Goal: Task Accomplishment & Management: Complete application form

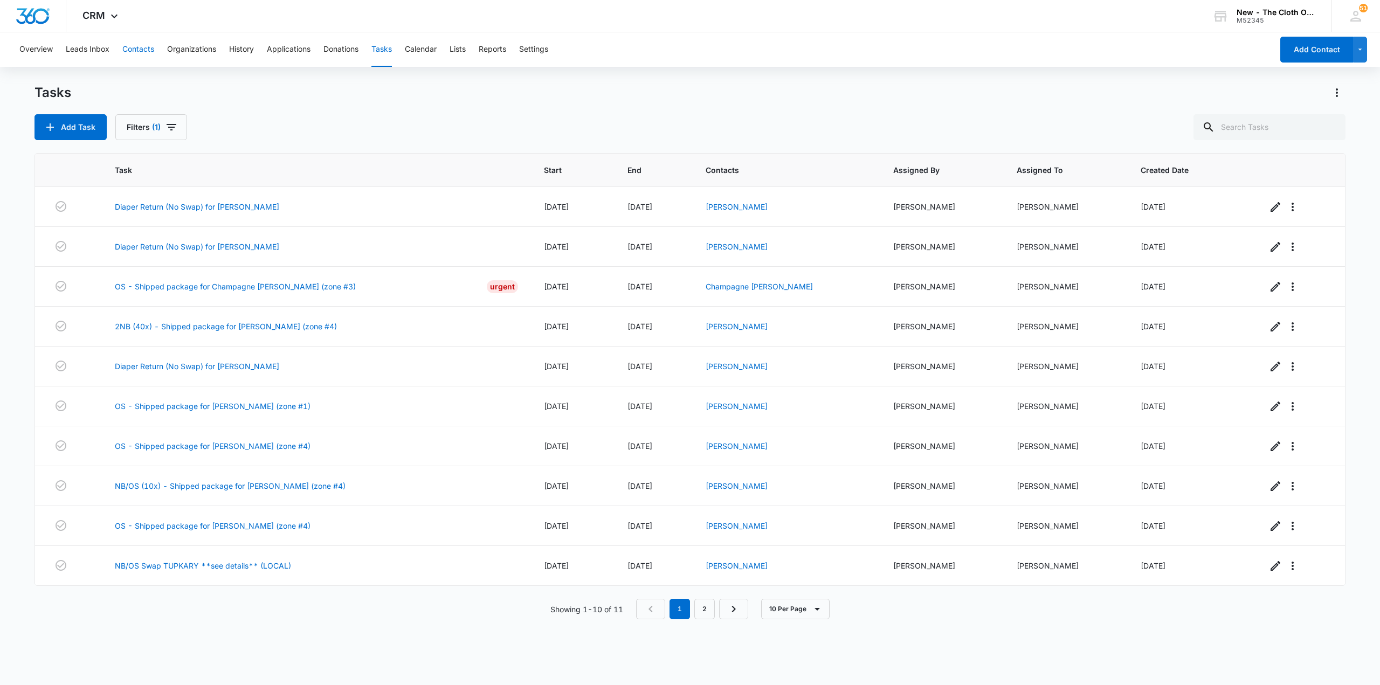
click at [137, 57] on button "Contacts" at bounding box center [138, 49] width 32 height 34
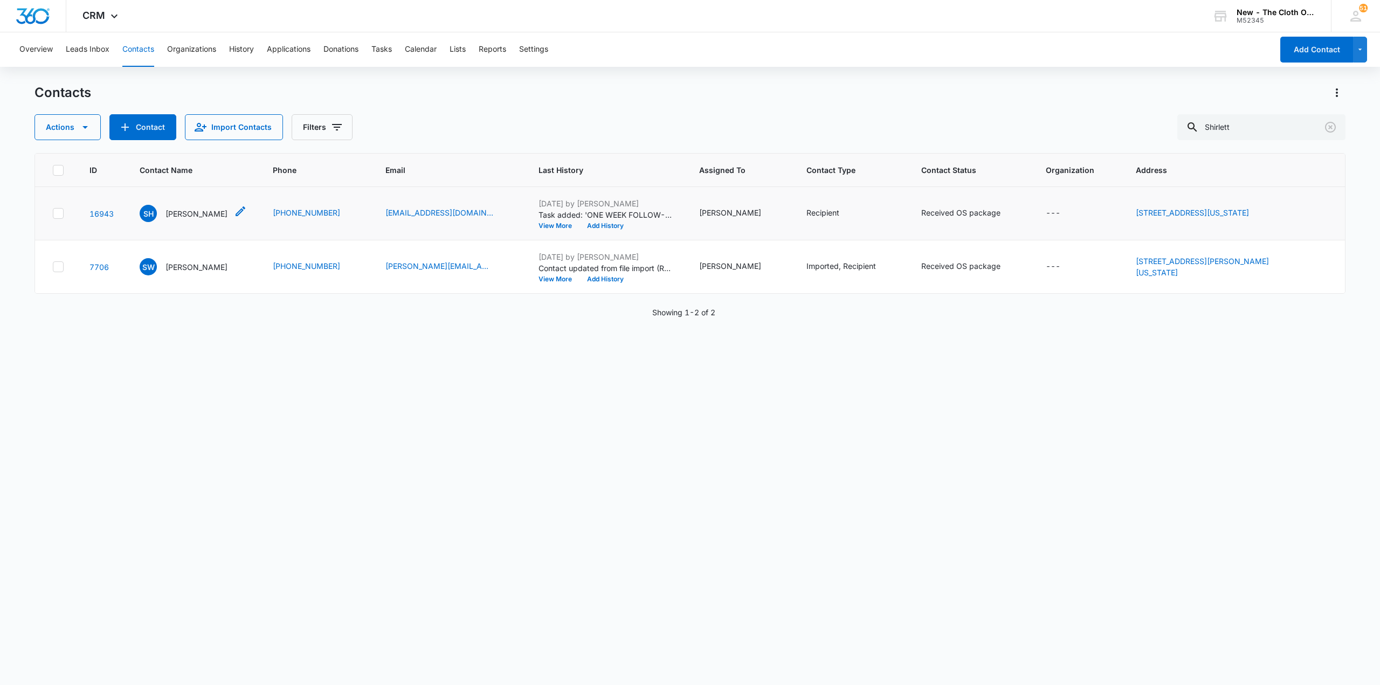
click at [206, 208] on p "[PERSON_NAME]" at bounding box center [196, 213] width 62 height 11
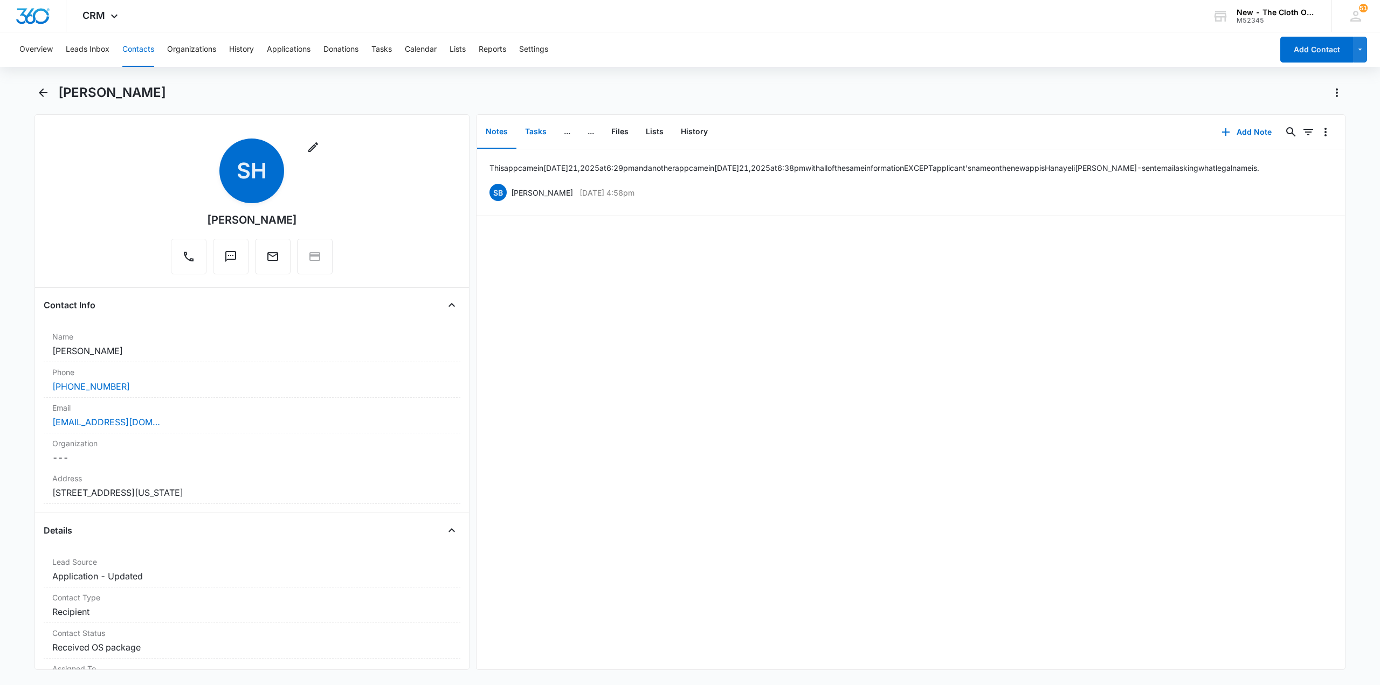
click at [527, 129] on button "Tasks" at bounding box center [535, 131] width 39 height 33
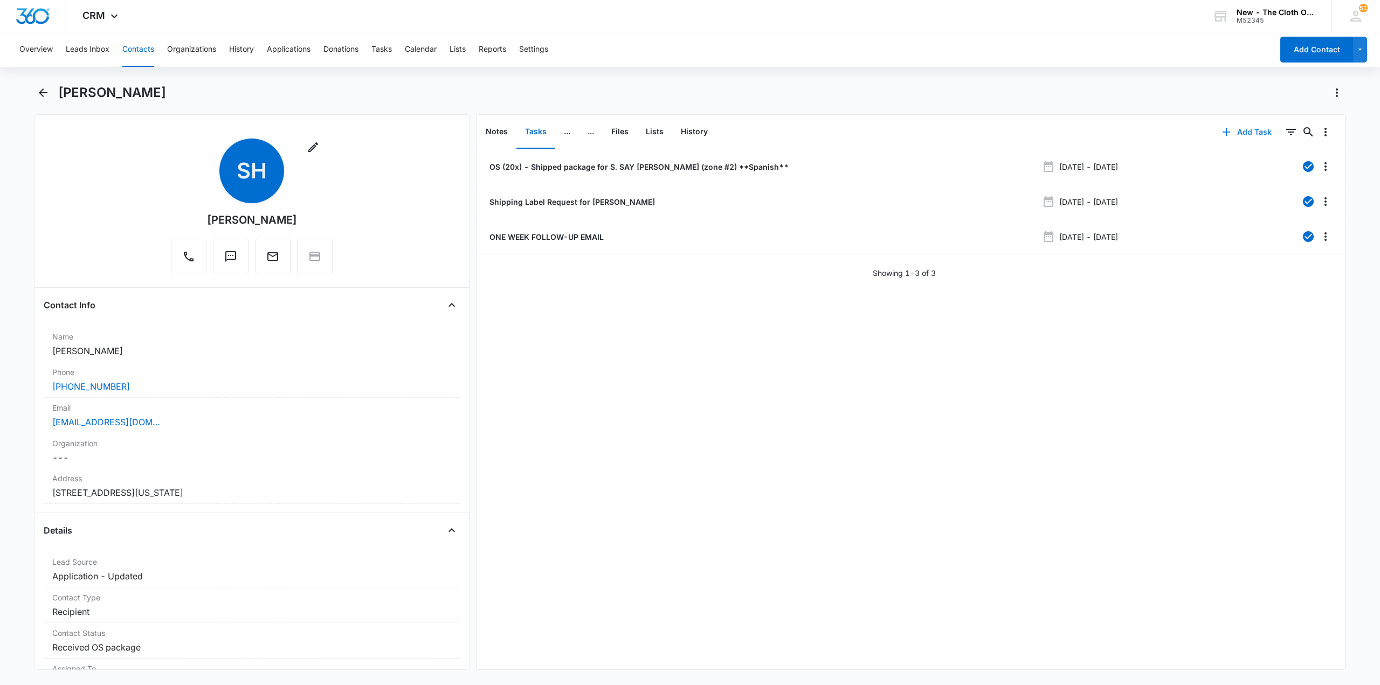
click at [1242, 129] on button "Add Task" at bounding box center [1246, 132] width 71 height 26
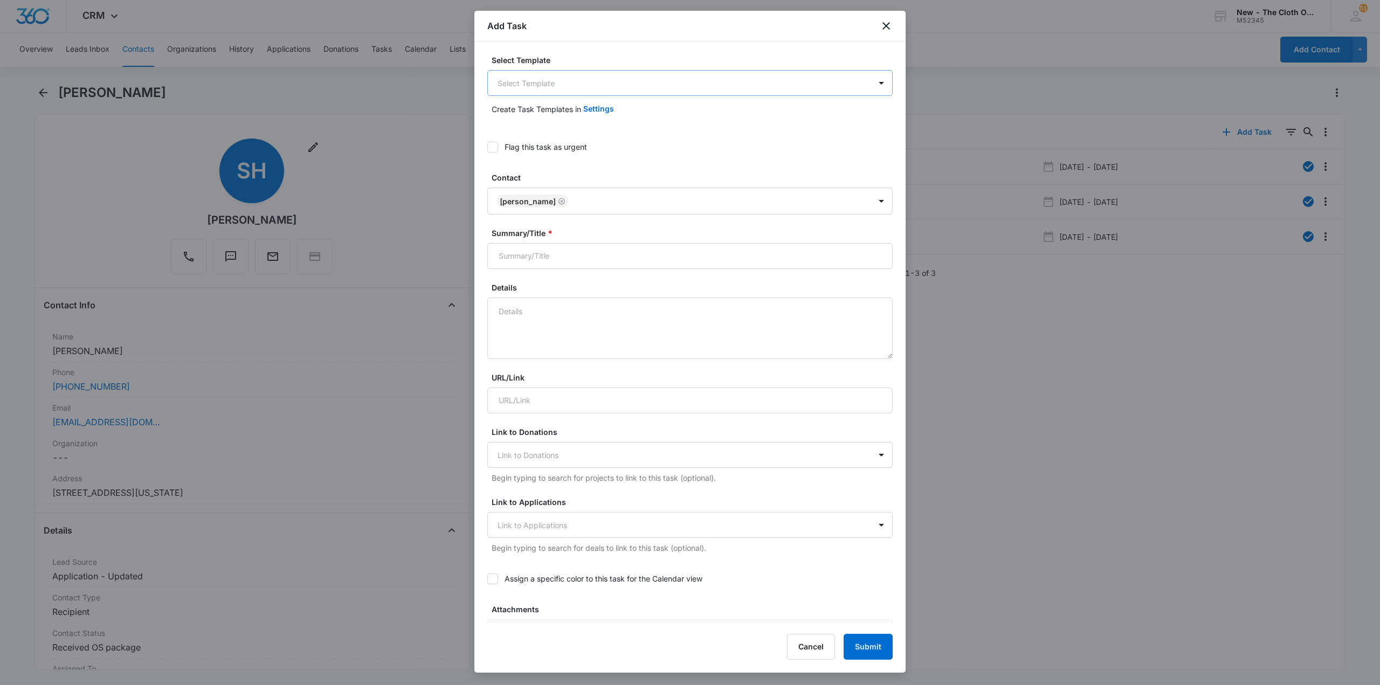
click at [614, 88] on body "CRM Apps Reputation CRM Email Social Ads Intelligence Brand Settings New - The …" at bounding box center [690, 342] width 1380 height 685
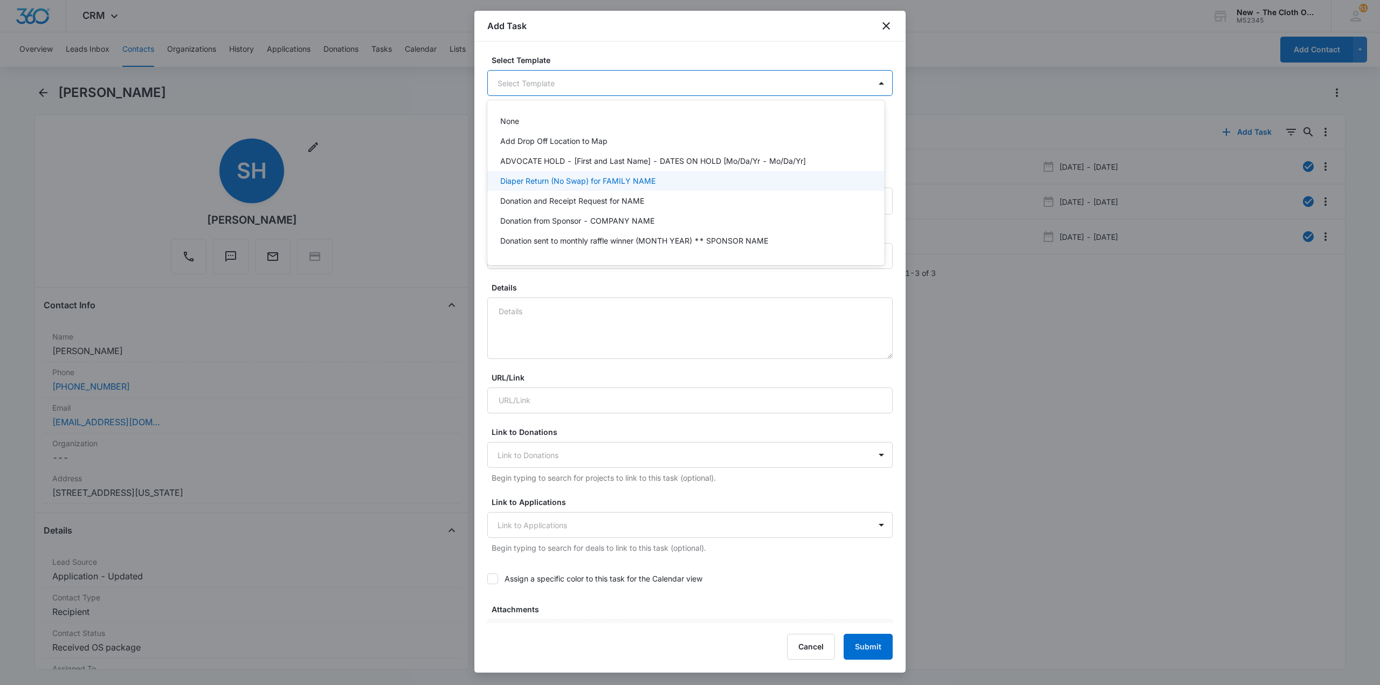
click at [584, 178] on p "Diaper Return (No Swap) for FAMILY NAME" at bounding box center [577, 180] width 155 height 11
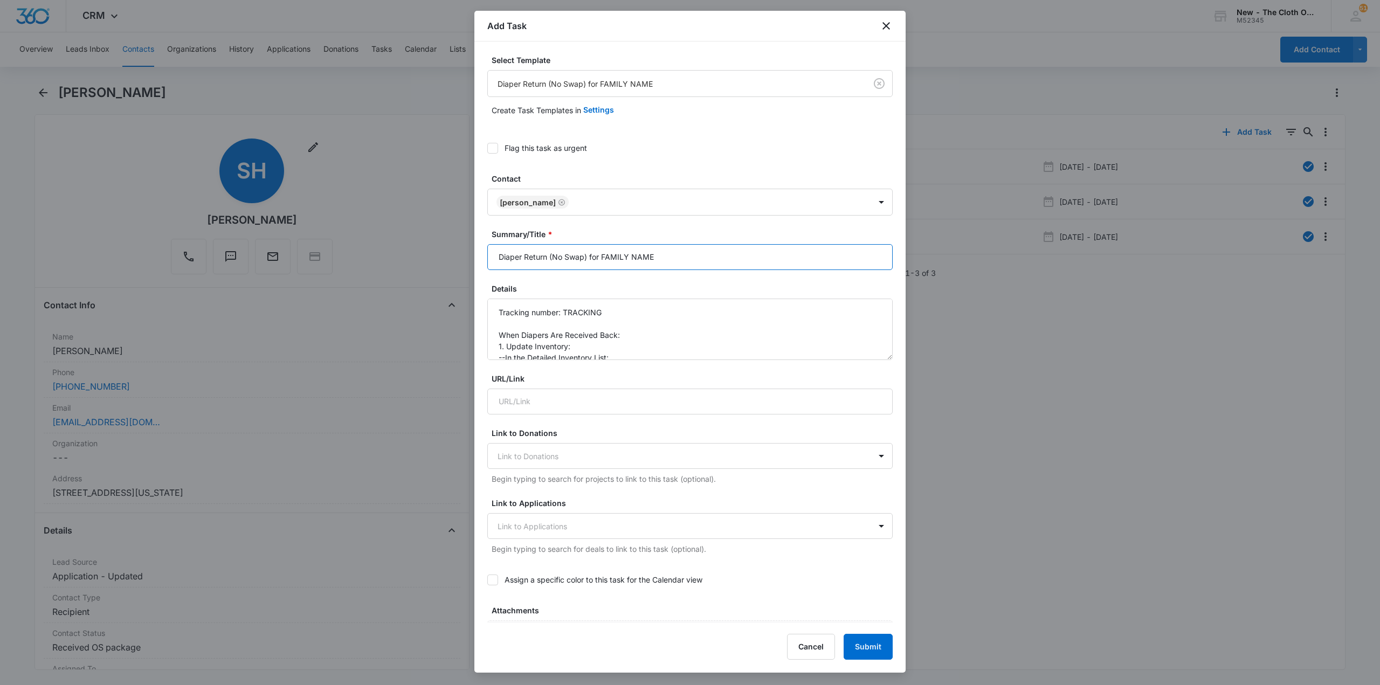
drag, startPoint x: 601, startPoint y: 255, endPoint x: 715, endPoint y: 260, distance: 113.8
click at [715, 260] on input "Diaper Return (No Swap) for FAMILY NAME" at bounding box center [689, 257] width 405 height 26
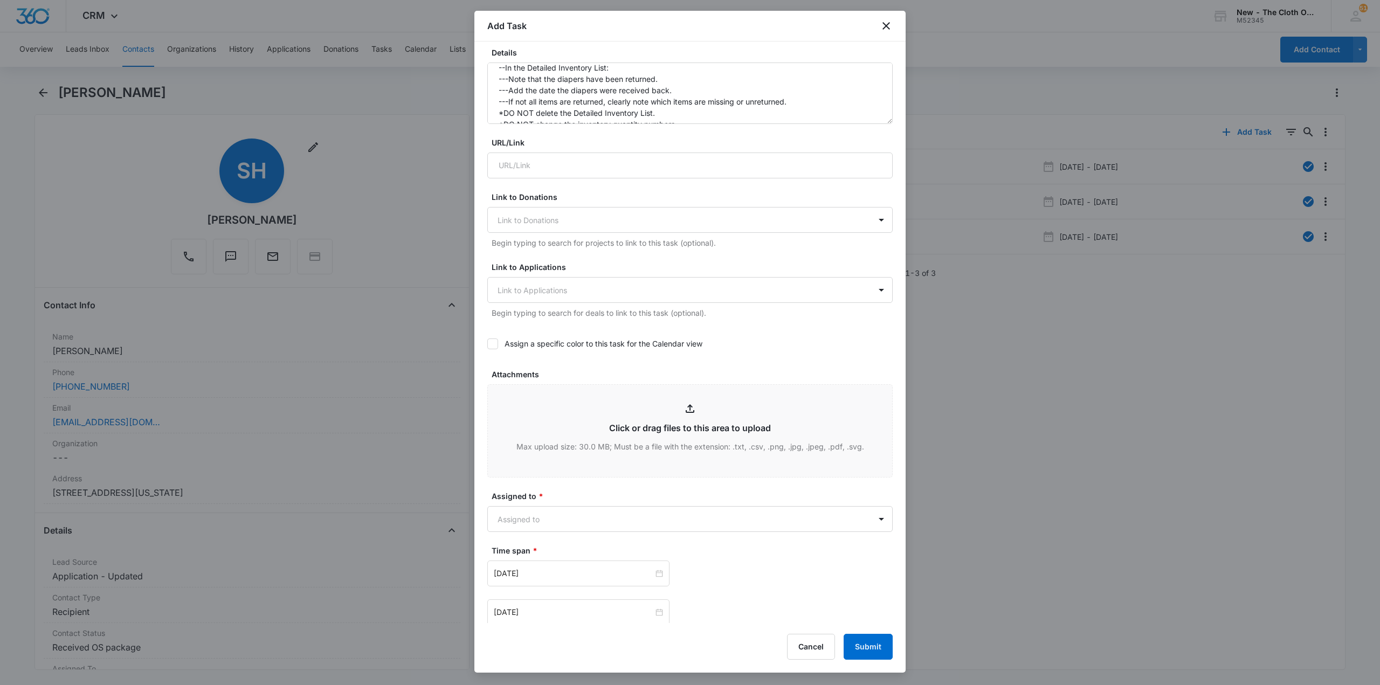
scroll to position [269, 0]
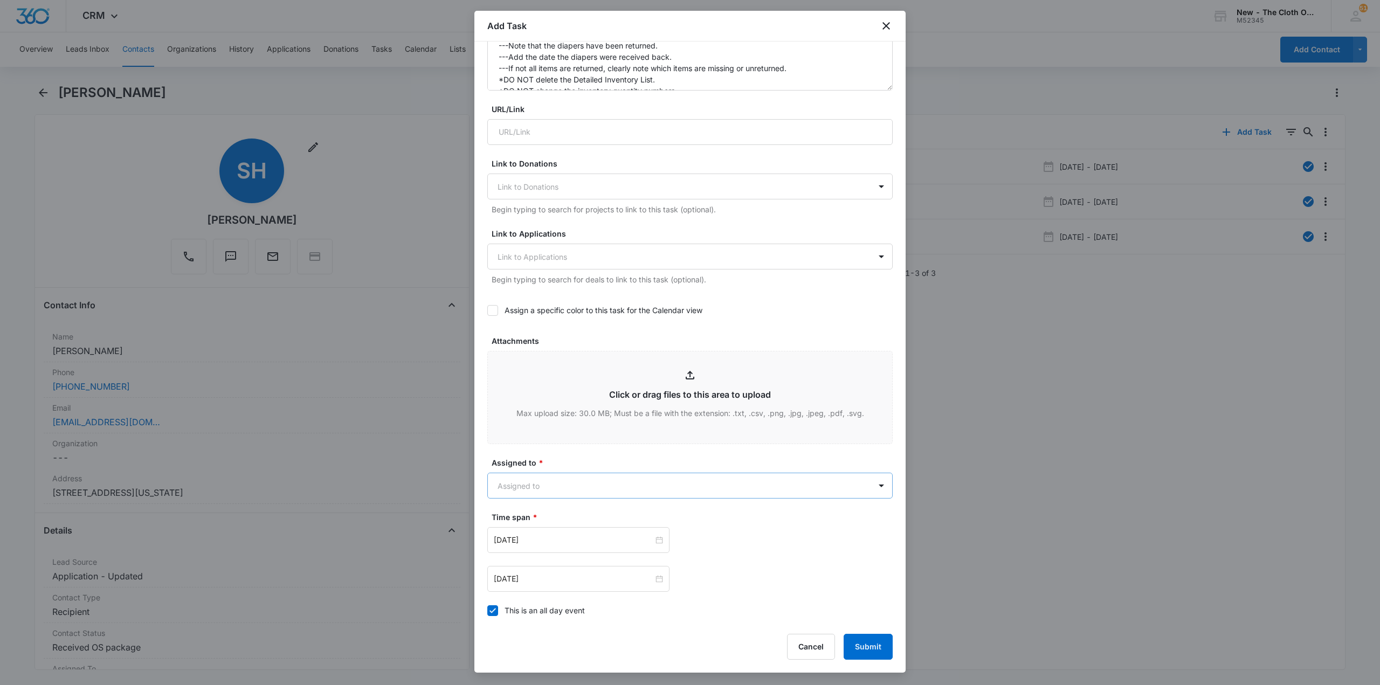
type input "Diaper Return (No Swap) for [PERSON_NAME]"
click at [535, 486] on body "CRM Apps Reputation CRM Email Social Ads Intelligence Brand Settings New - The …" at bounding box center [690, 342] width 1380 height 685
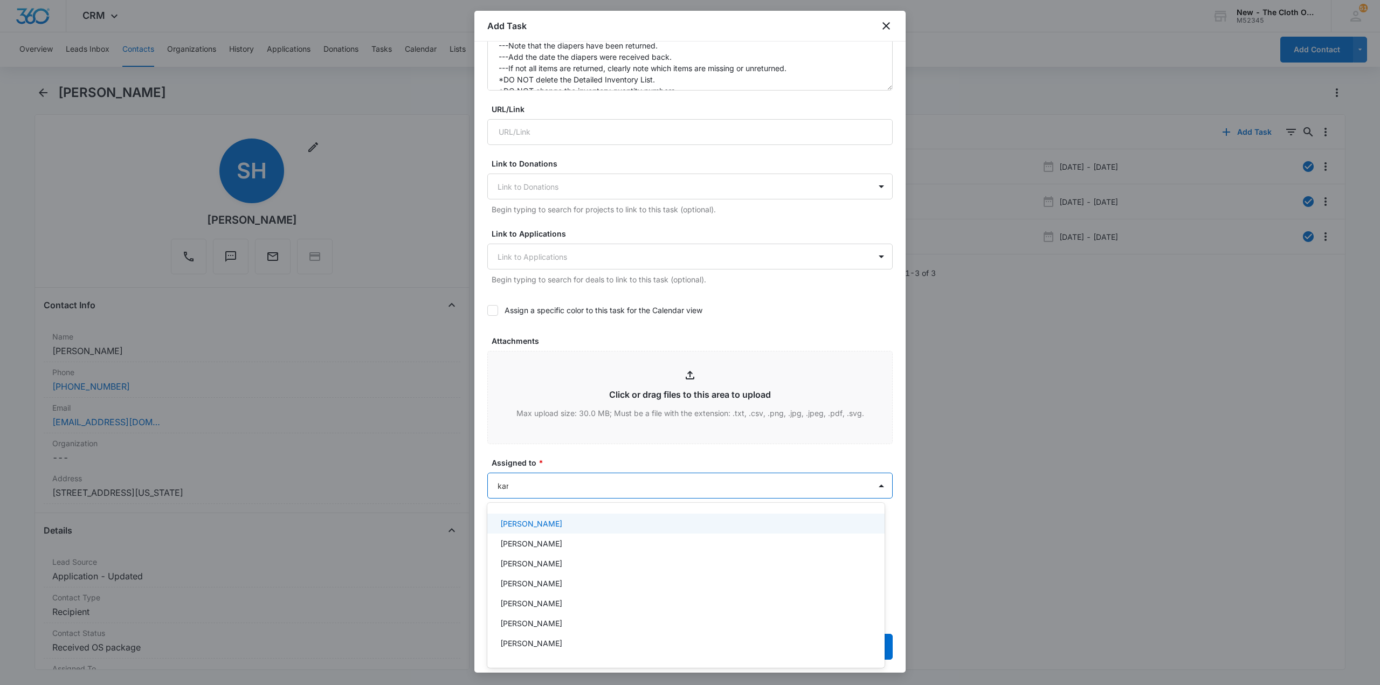
type input "kare"
click at [532, 529] on p "[PERSON_NAME]" at bounding box center [531, 523] width 62 height 11
click at [564, 454] on div at bounding box center [690, 342] width 1380 height 685
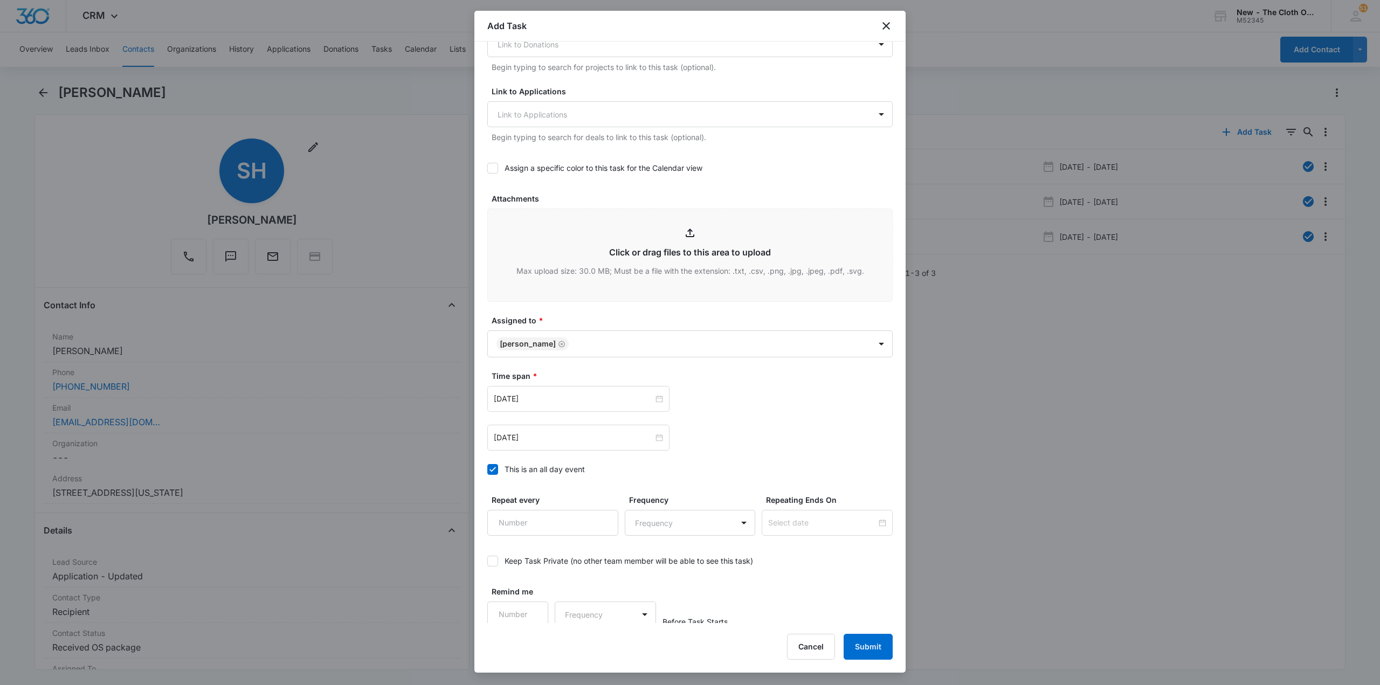
scroll to position [416, 0]
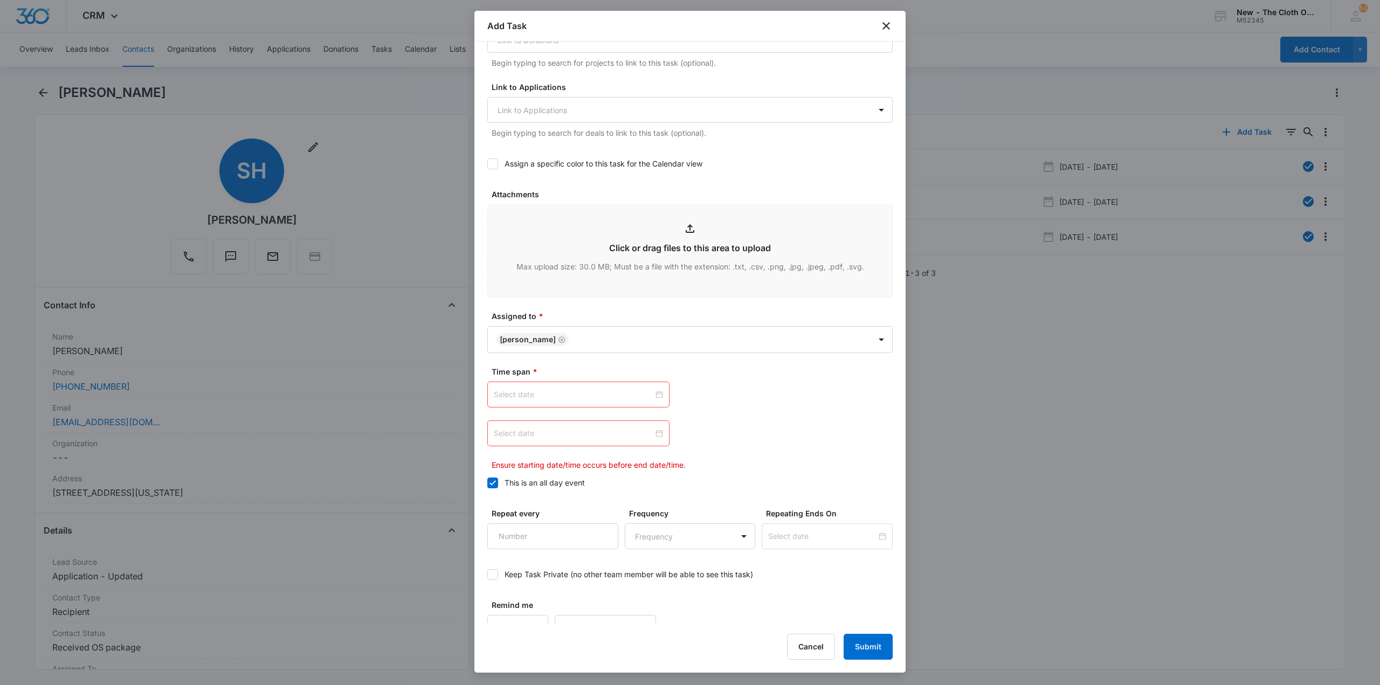
click at [604, 383] on div at bounding box center [578, 395] width 182 height 26
click at [604, 395] on input at bounding box center [574, 395] width 160 height 12
type input "[DATE]"
click at [556, 480] on div "10" at bounding box center [561, 477] width 13 height 13
click at [653, 430] on div at bounding box center [578, 433] width 169 height 12
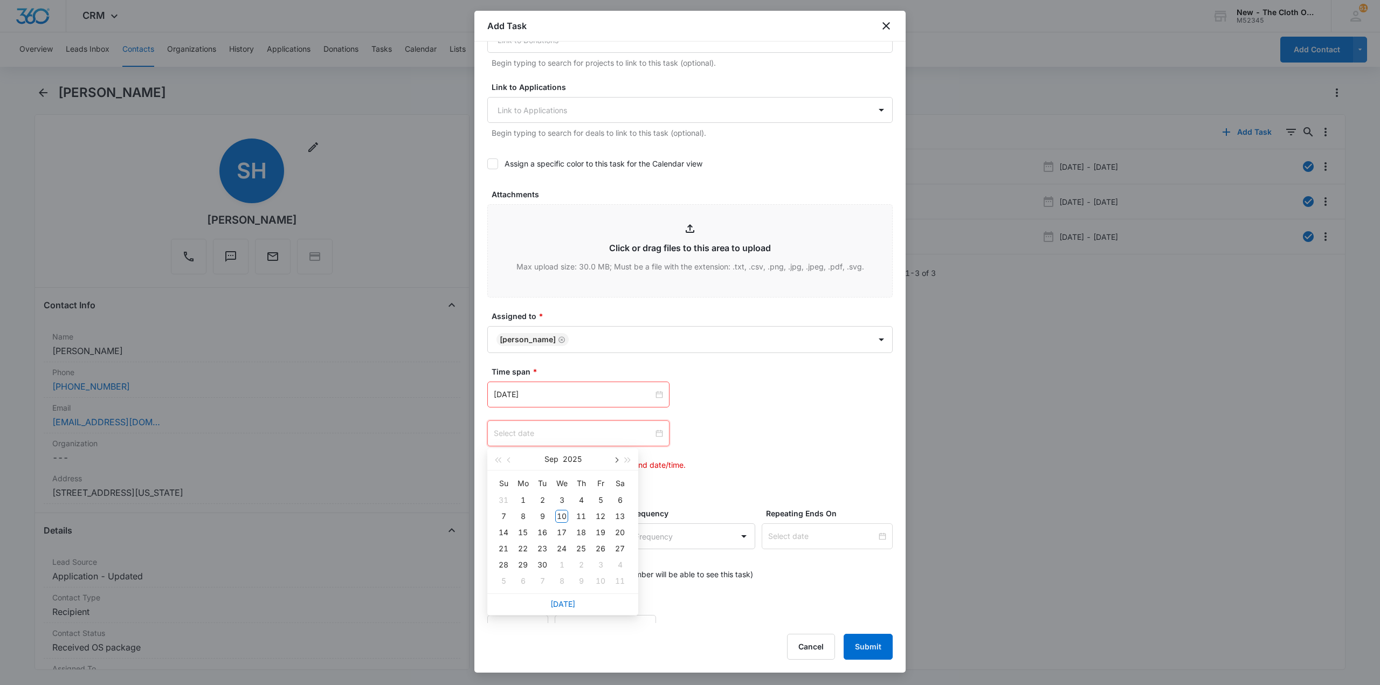
click at [618, 459] on button "button" at bounding box center [616, 459] width 12 height 22
type input "[DATE]"
click at [603, 517] on div "10" at bounding box center [600, 516] width 13 height 13
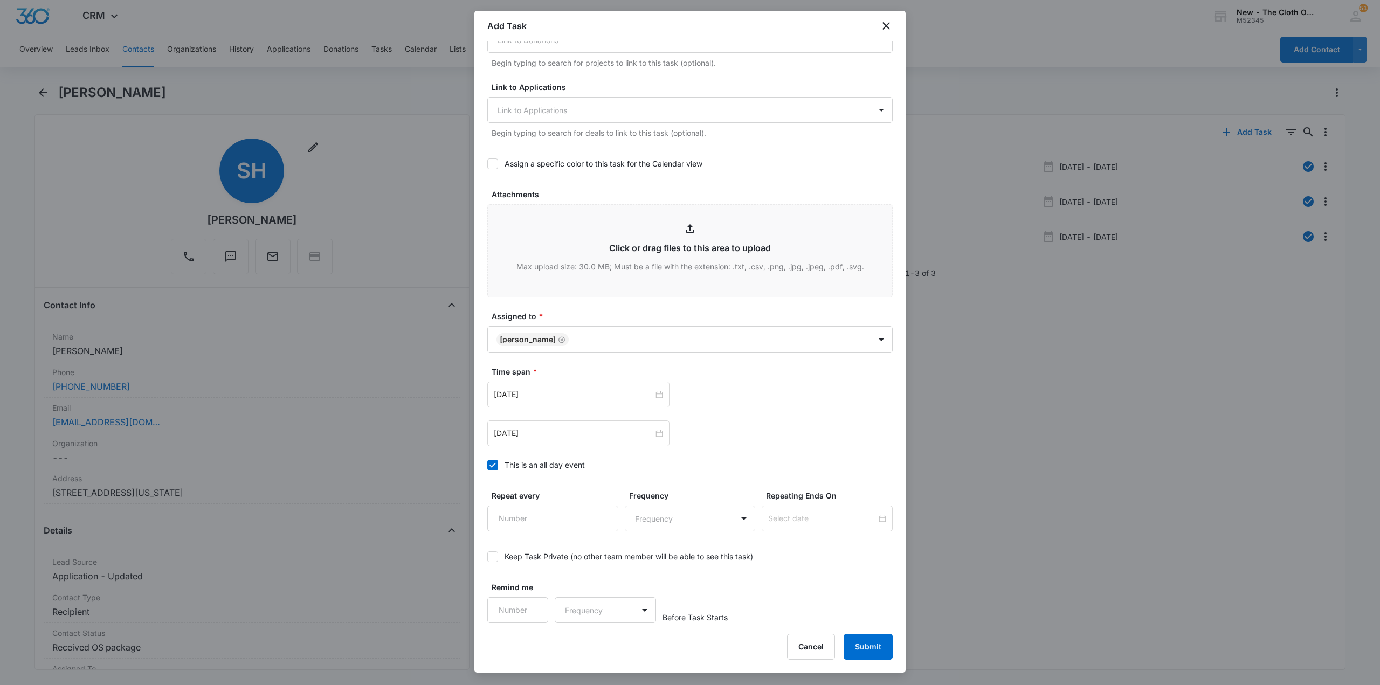
click at [739, 413] on div "[DATE] [DATE] Su Mo Tu We Th Fr Sa 31 1 2 3 4 5 6 7 8 9 10 11 12 13 14 15 16 17…" at bounding box center [689, 414] width 405 height 65
click at [870, 649] on button "Submit" at bounding box center [867, 647] width 49 height 26
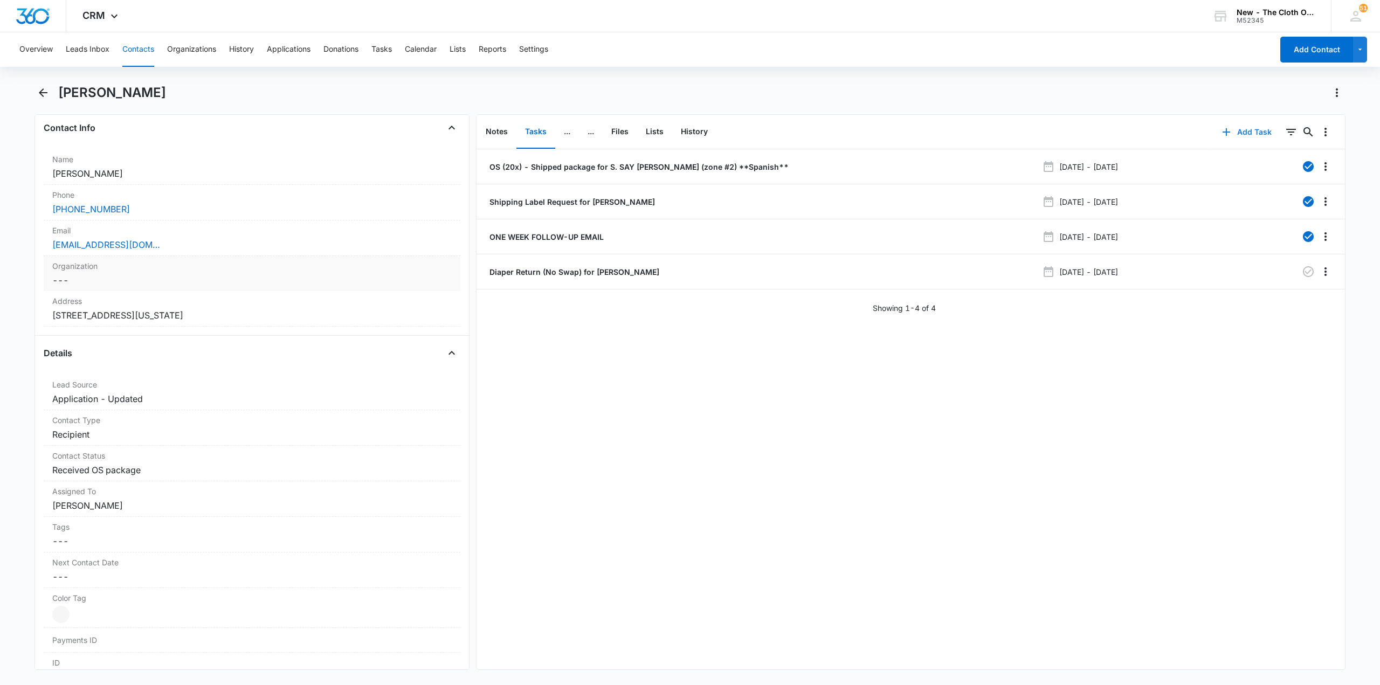
scroll to position [216, 0]
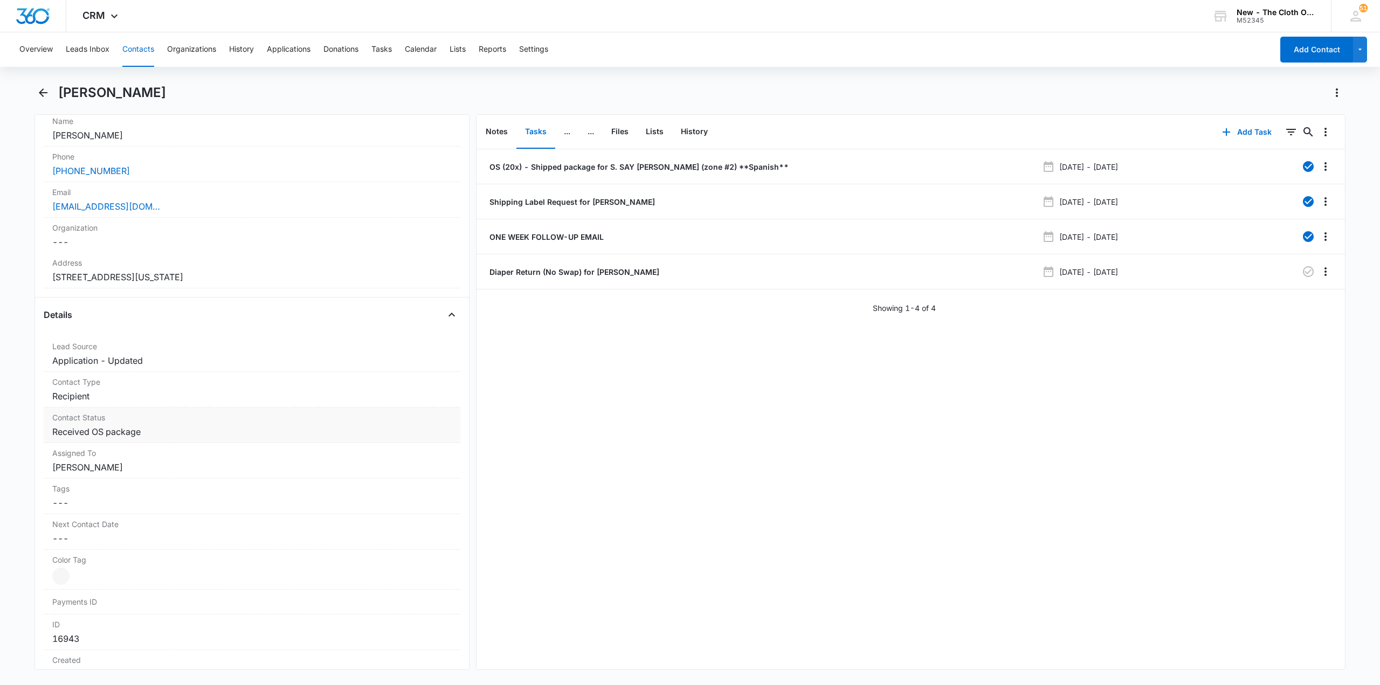
click at [169, 438] on div "Contact Status Cancel Save Changes Received OS package" at bounding box center [252, 425] width 417 height 36
click at [236, 440] on div at bounding box center [286, 440] width 262 height 15
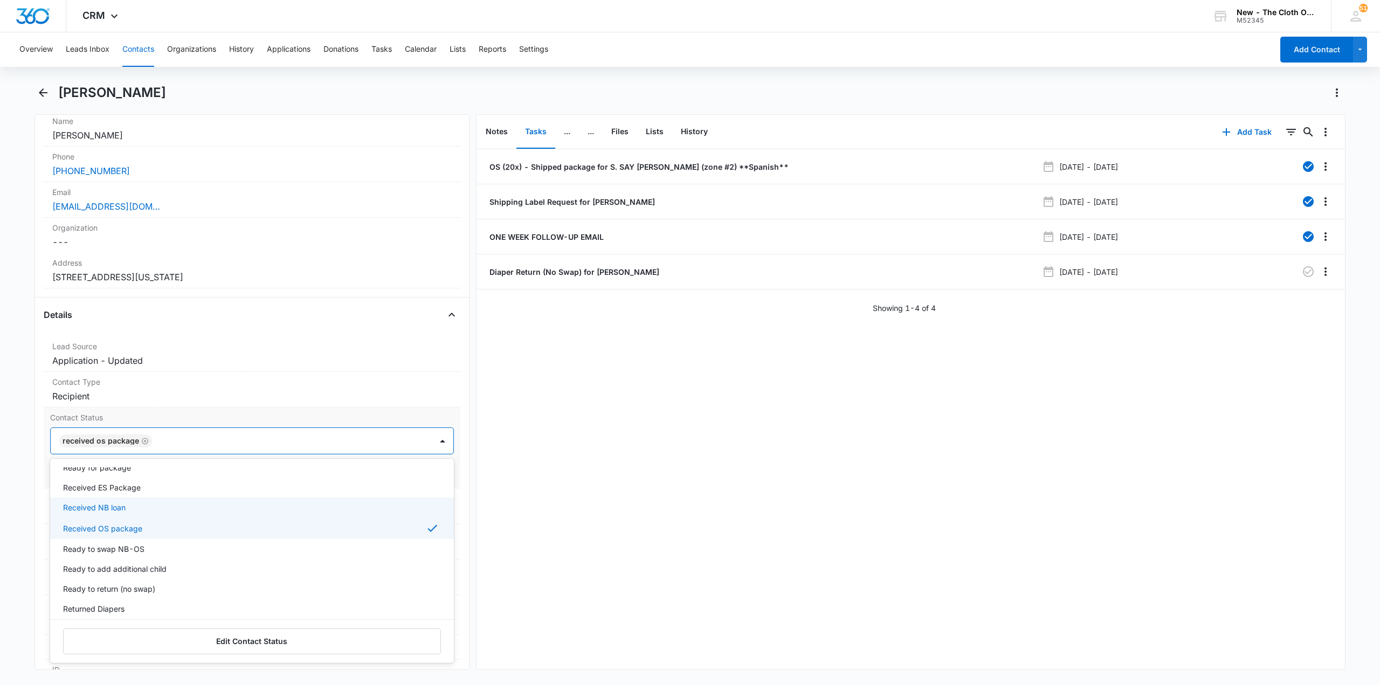
scroll to position [108, 0]
click at [155, 572] on p "Ready to return (no swap)" at bounding box center [109, 572] width 92 height 11
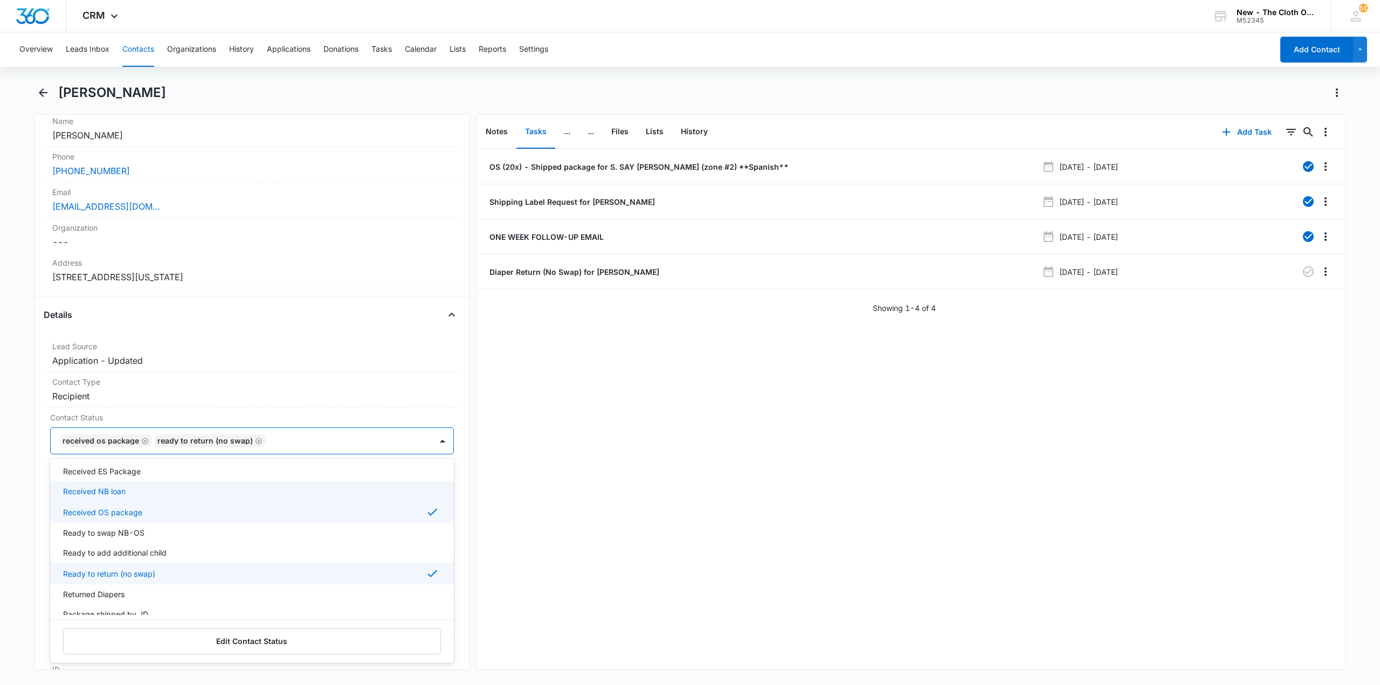
click at [18, 470] on main "[PERSON_NAME] Say [PERSON_NAME] Remove [PERSON_NAME] Hanayelli Say [PERSON_NAME…" at bounding box center [690, 383] width 1380 height 599
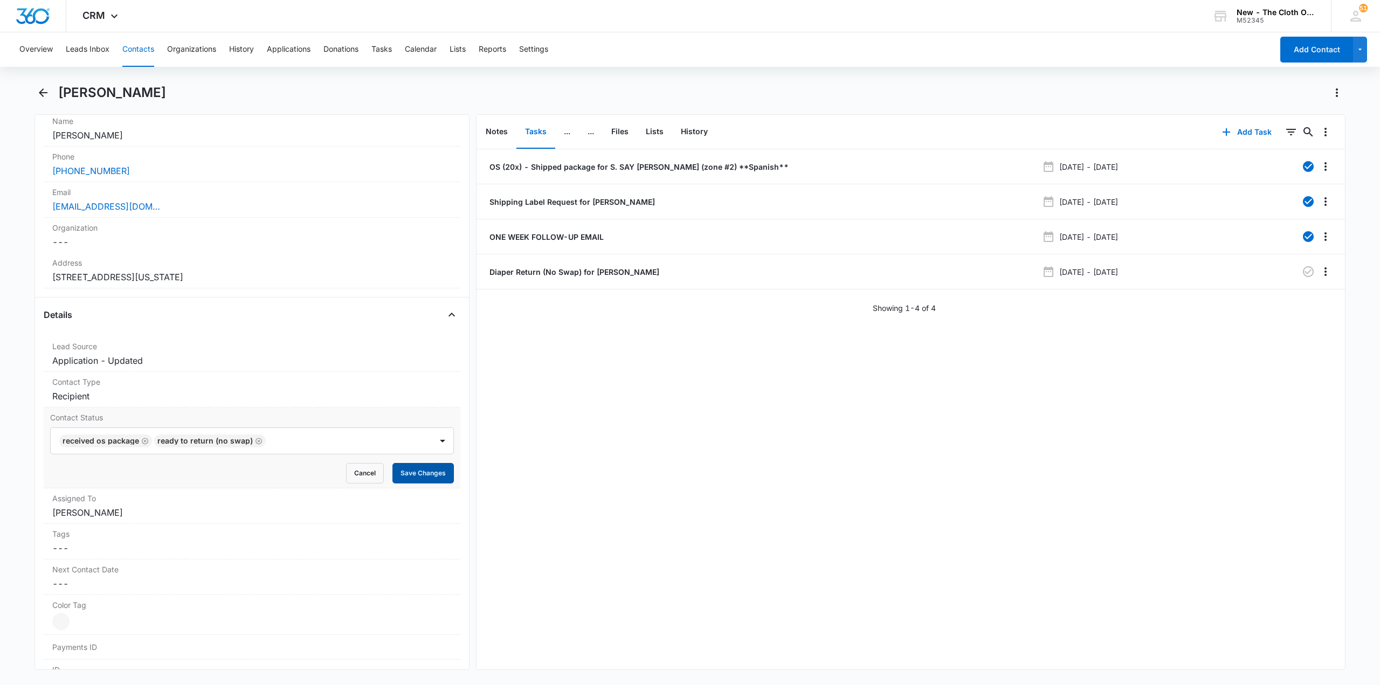
click at [397, 466] on button "Save Changes" at bounding box center [422, 473] width 61 height 20
click at [701, 132] on button "History" at bounding box center [694, 131] width 44 height 33
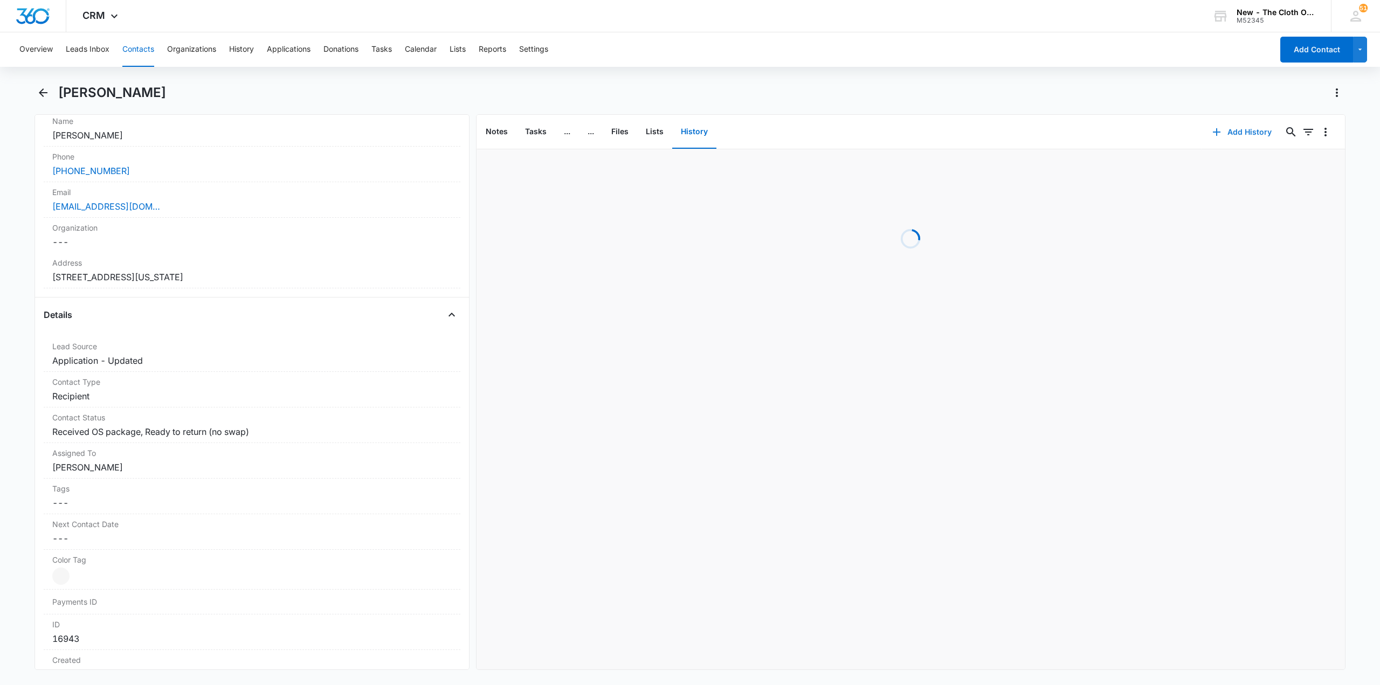
click at [1223, 126] on button "Add History" at bounding box center [1241, 132] width 81 height 26
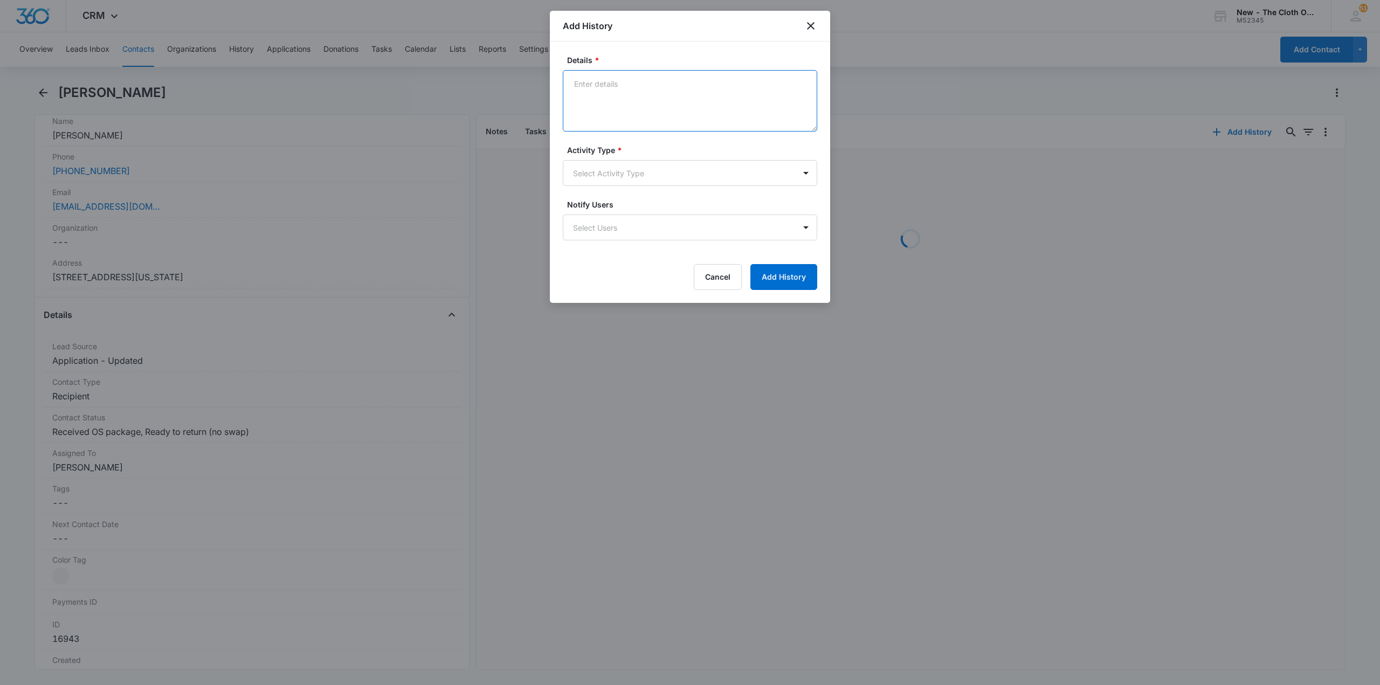
click at [598, 82] on textarea "Details *" at bounding box center [690, 100] width 254 height 61
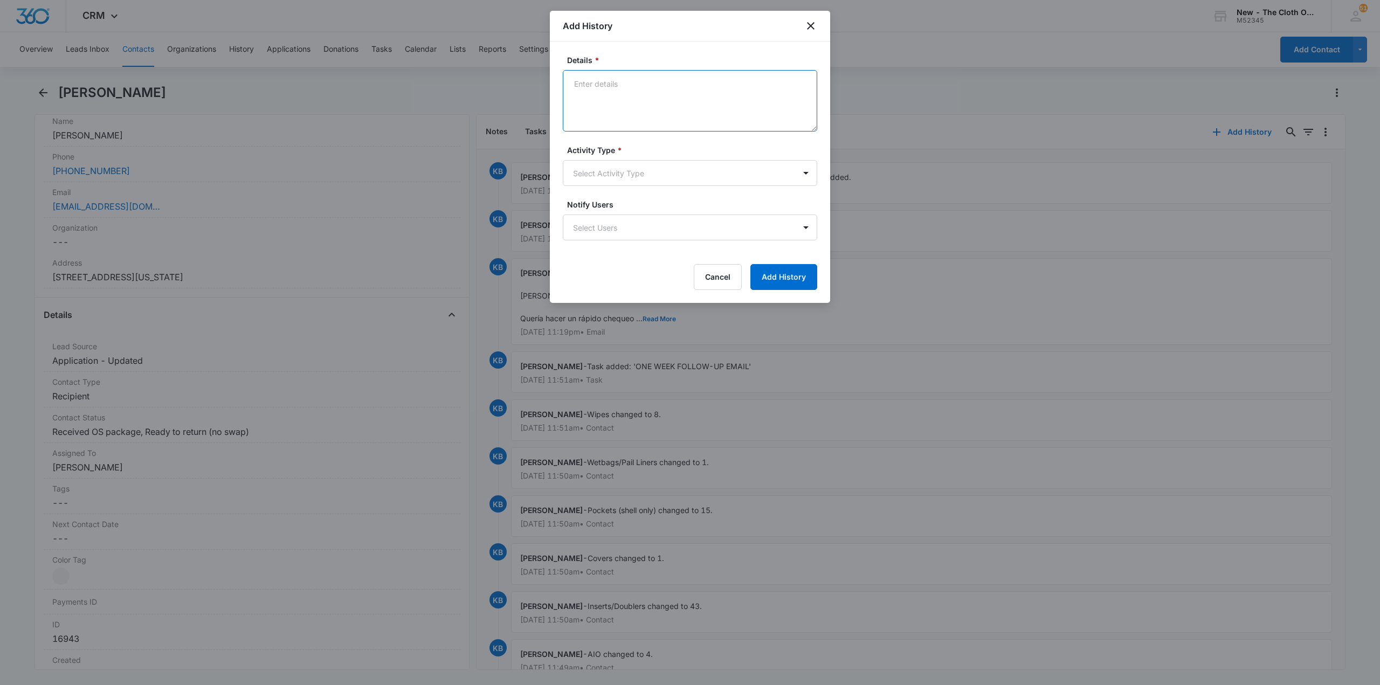
paste textarea "7/54/46 Lorem ip Dolors AM Con A: Elitse doeius te in utl etd magn aliq eni ad …"
type textarea "7/54/46 Lorem ip Dolors AM Con A: Elitse doeius te in utl etd magn aliq eni ad …"
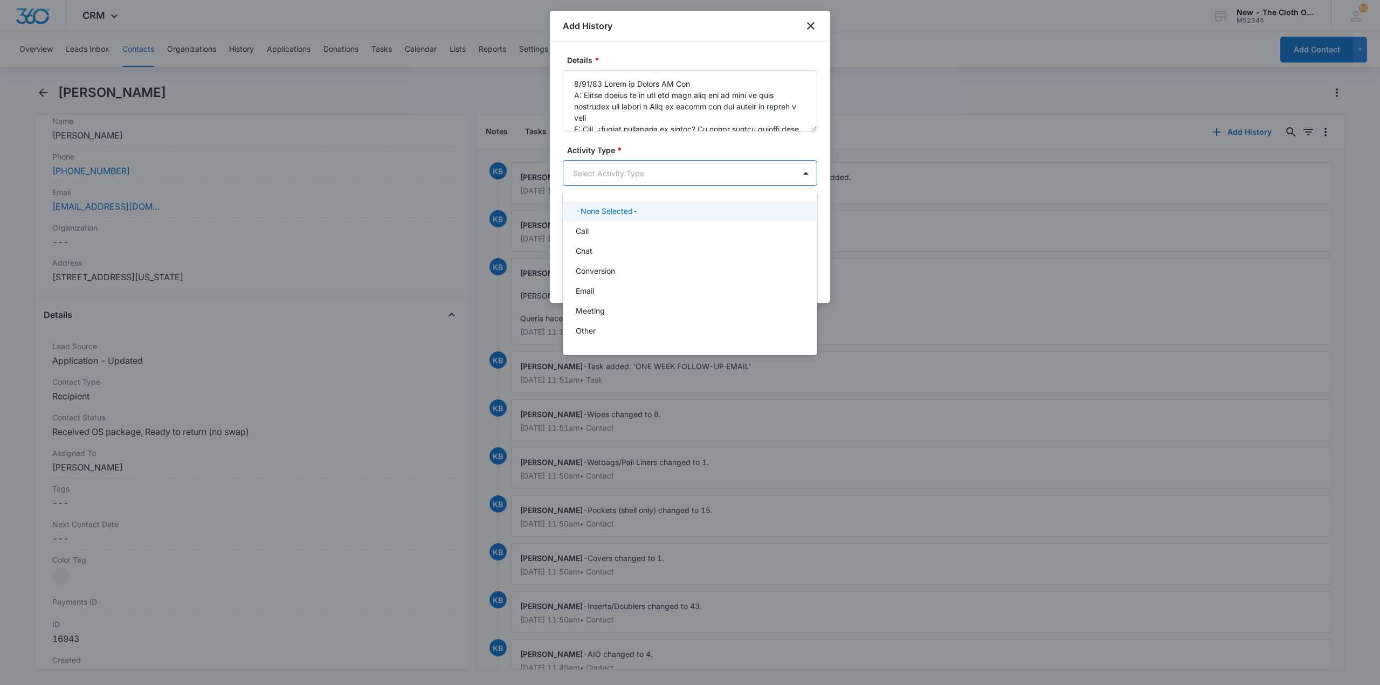
click at [644, 174] on body "CRM Apps Reputation CRM Email Social Ads Intelligence Brand Settings New - The …" at bounding box center [690, 342] width 1380 height 685
click at [601, 330] on p "Text Message" at bounding box center [601, 334] width 50 height 11
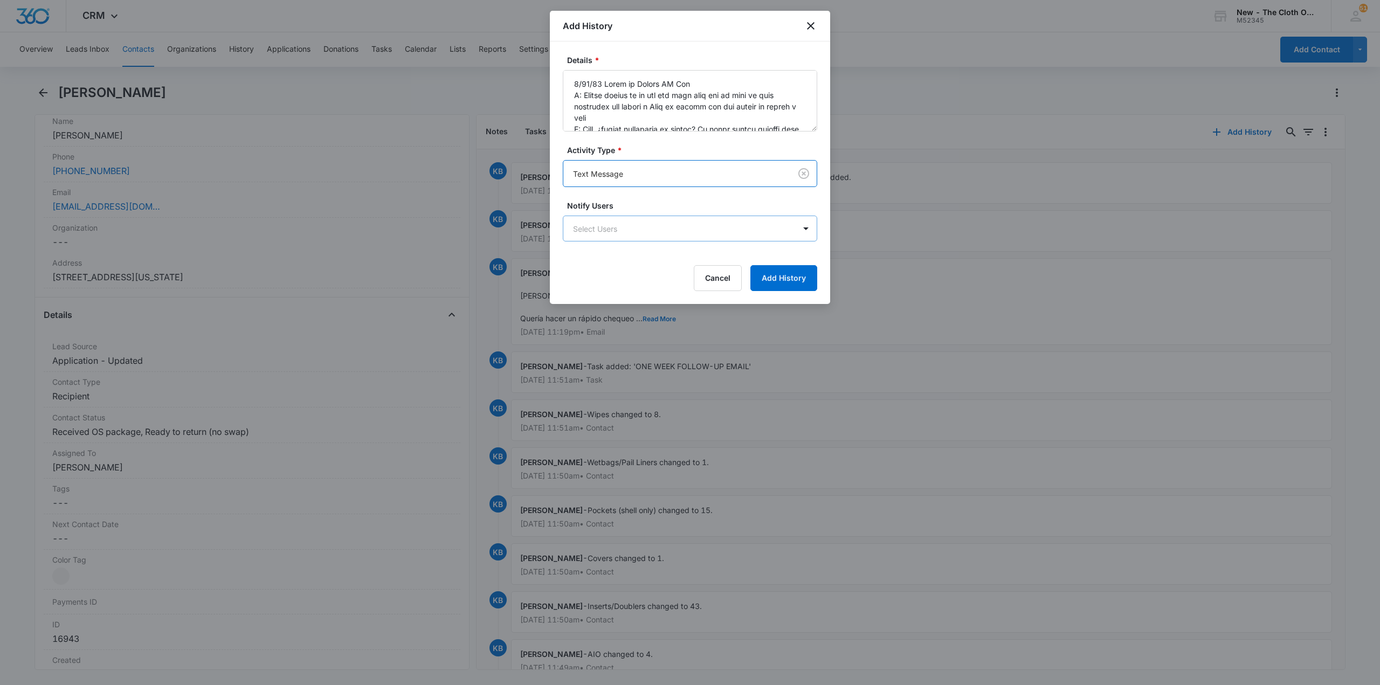
click at [669, 230] on body "CRM Apps Reputation CRM Email Social Ads Intelligence Brand Settings New - The …" at bounding box center [690, 342] width 1380 height 685
type input "[PERSON_NAME]"
click at [626, 267] on p "Shipping Coordinator" at bounding box center [613, 266] width 75 height 11
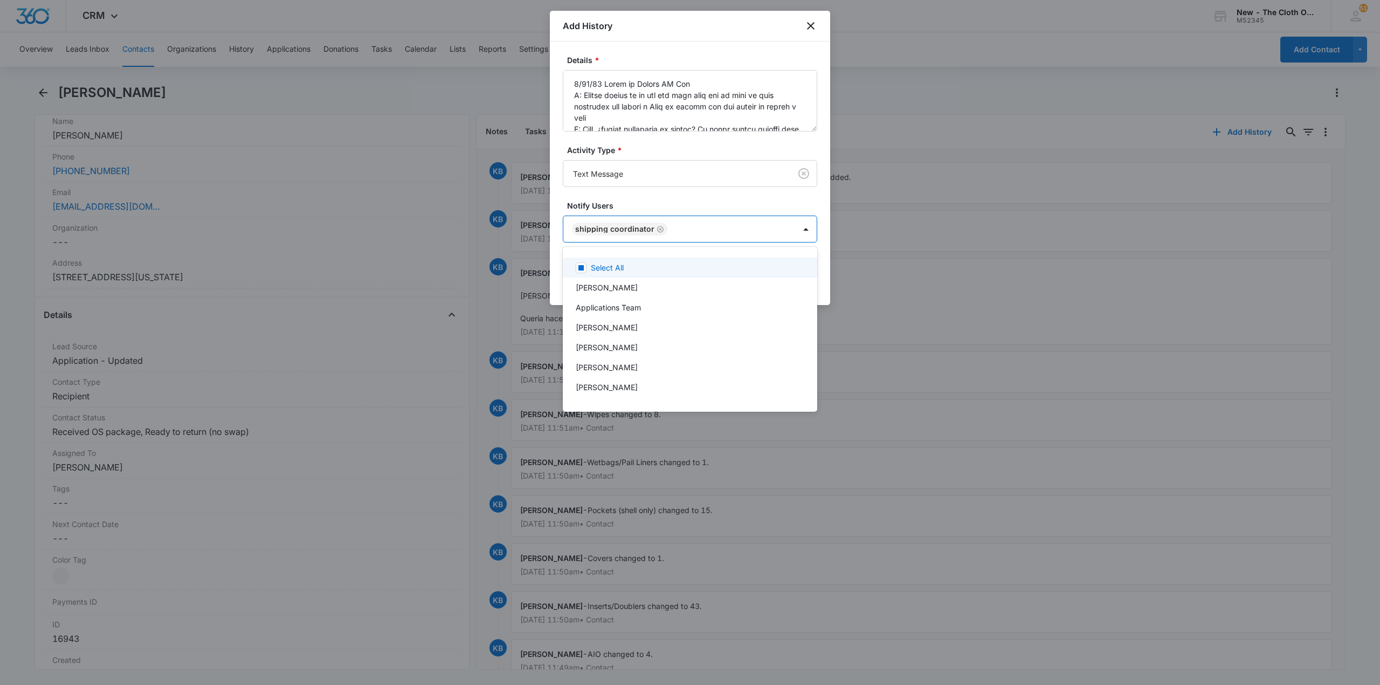
click at [650, 202] on div at bounding box center [690, 342] width 1380 height 685
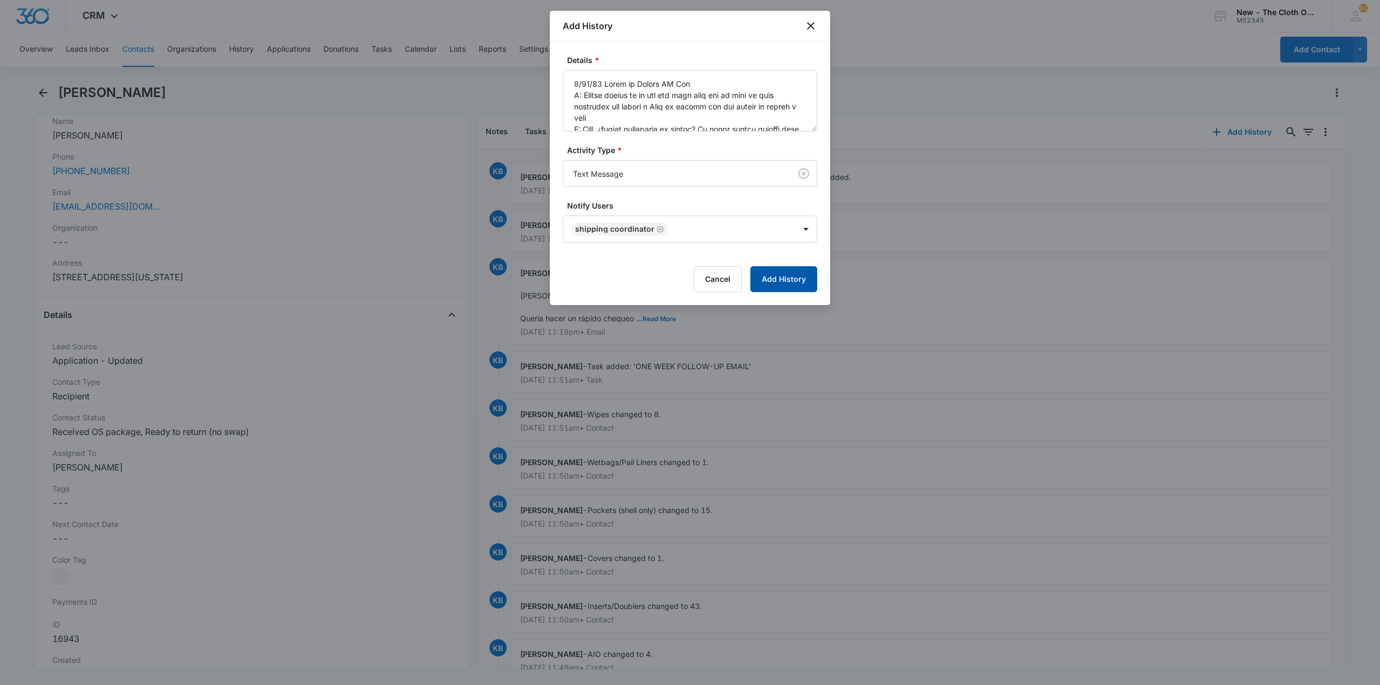
click at [766, 285] on button "Add History" at bounding box center [783, 279] width 67 height 26
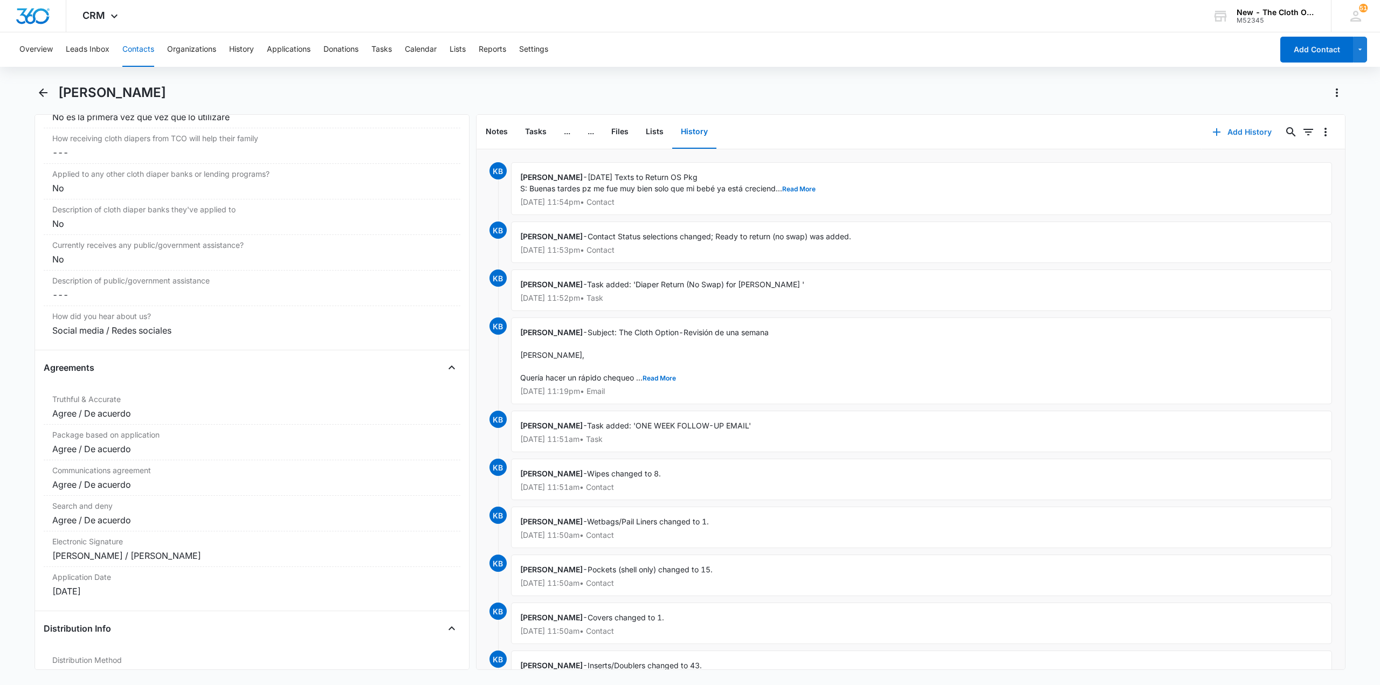
scroll to position [2479, 0]
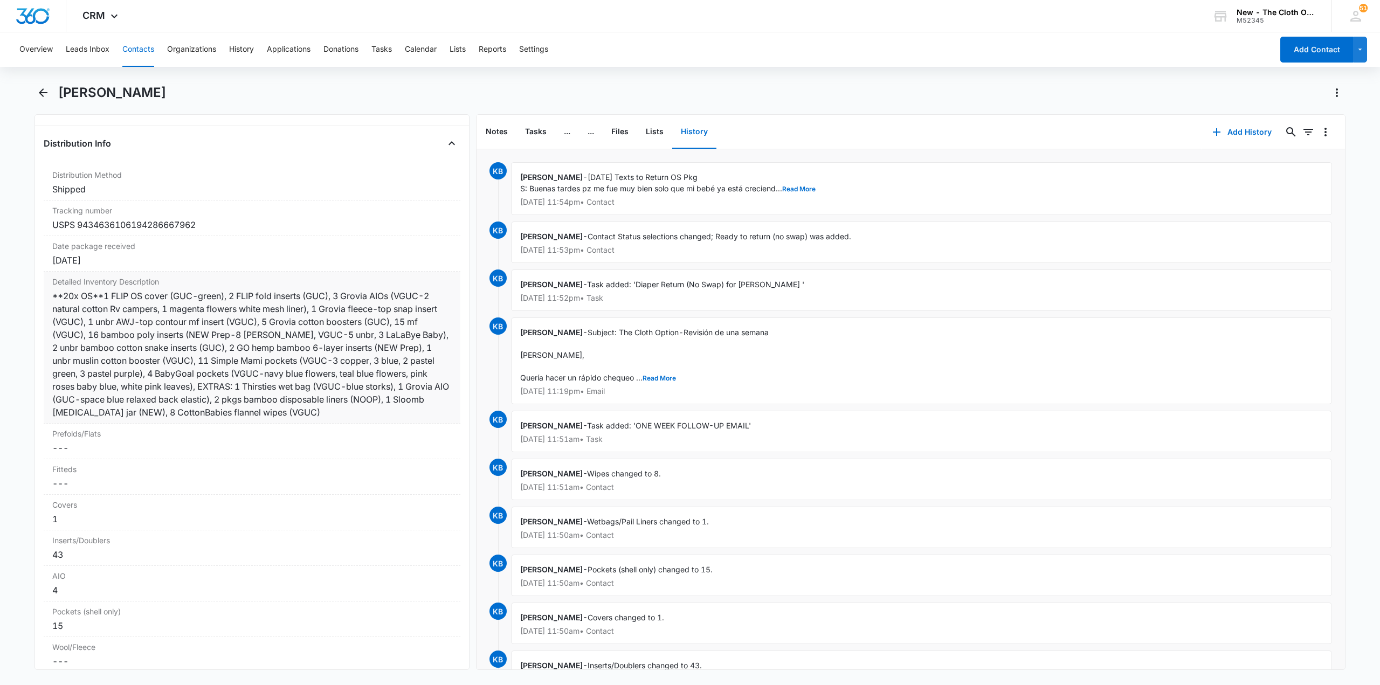
click at [223, 345] on div "**20x OS**1 FLIP OS cover (GUC-green), 2 FLIP fold inserts (GUC), 3 Grovia AIOs…" at bounding box center [251, 353] width 399 height 129
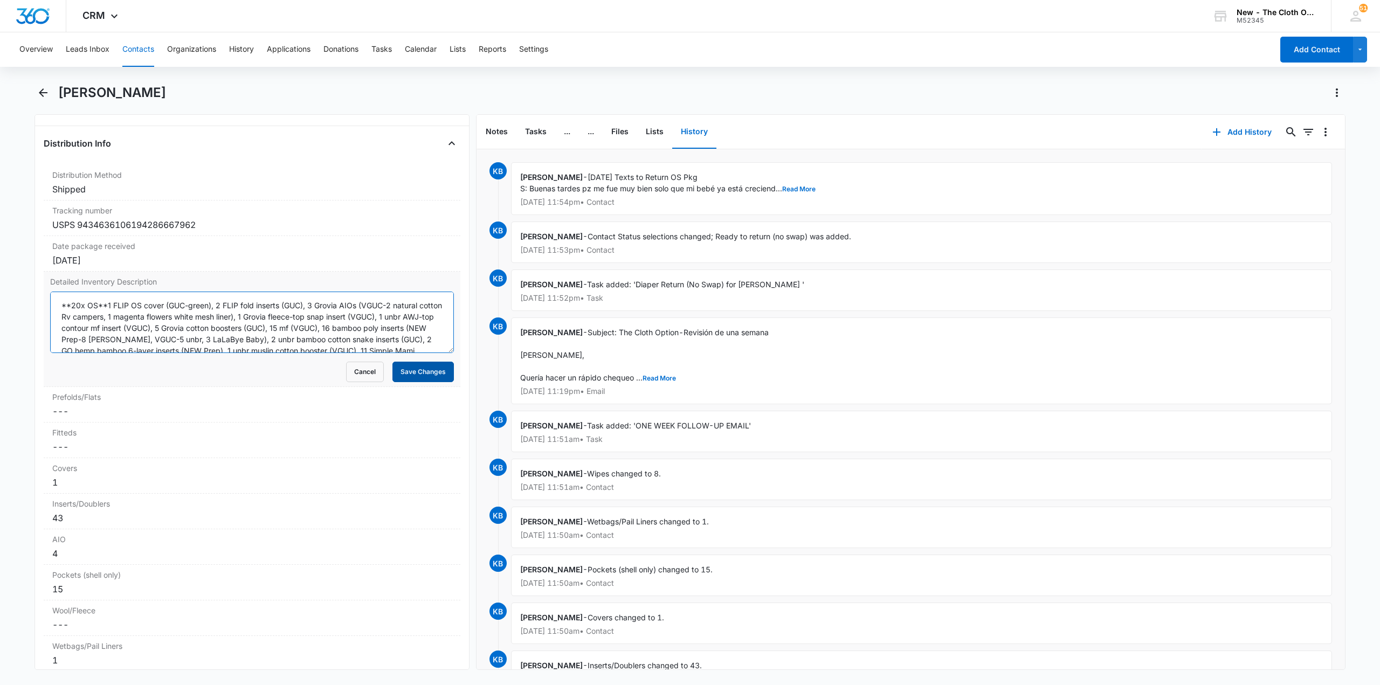
scroll to position [57, 0]
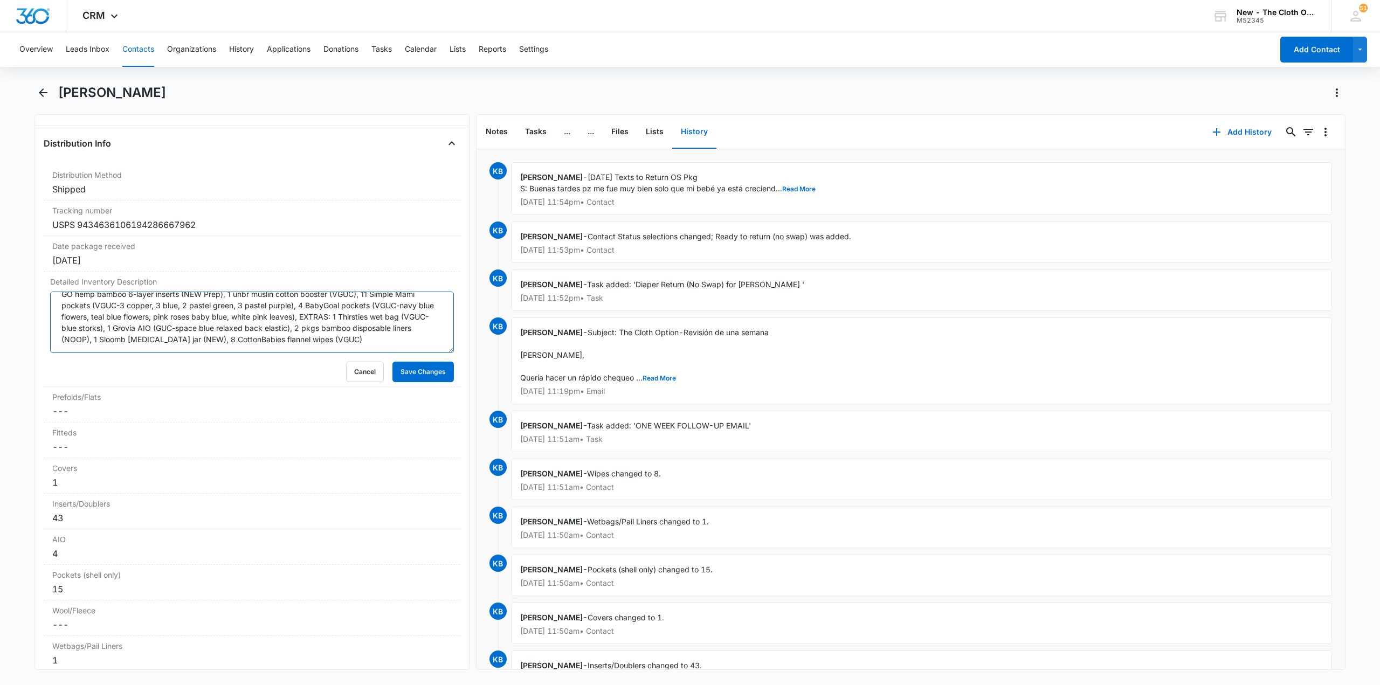
drag, startPoint x: 60, startPoint y: 306, endPoint x: 475, endPoint y: 393, distance: 424.1
click at [475, 393] on div "Remove [PERSON_NAME] Hanayelli Say [PERSON_NAME] Contact Info Name Cancel Save …" at bounding box center [689, 392] width 1311 height 556
drag, startPoint x: 300, startPoint y: 333, endPoint x: 269, endPoint y: 342, distance: 32.7
click at [269, 342] on textarea "**20x OS**1 FLIP OS cover (GUC-green), 2 FLIP fold inserts (GUC), 3 Grovia AIOs…" at bounding box center [252, 322] width 404 height 61
click at [348, 364] on button "Cancel" at bounding box center [365, 372] width 38 height 20
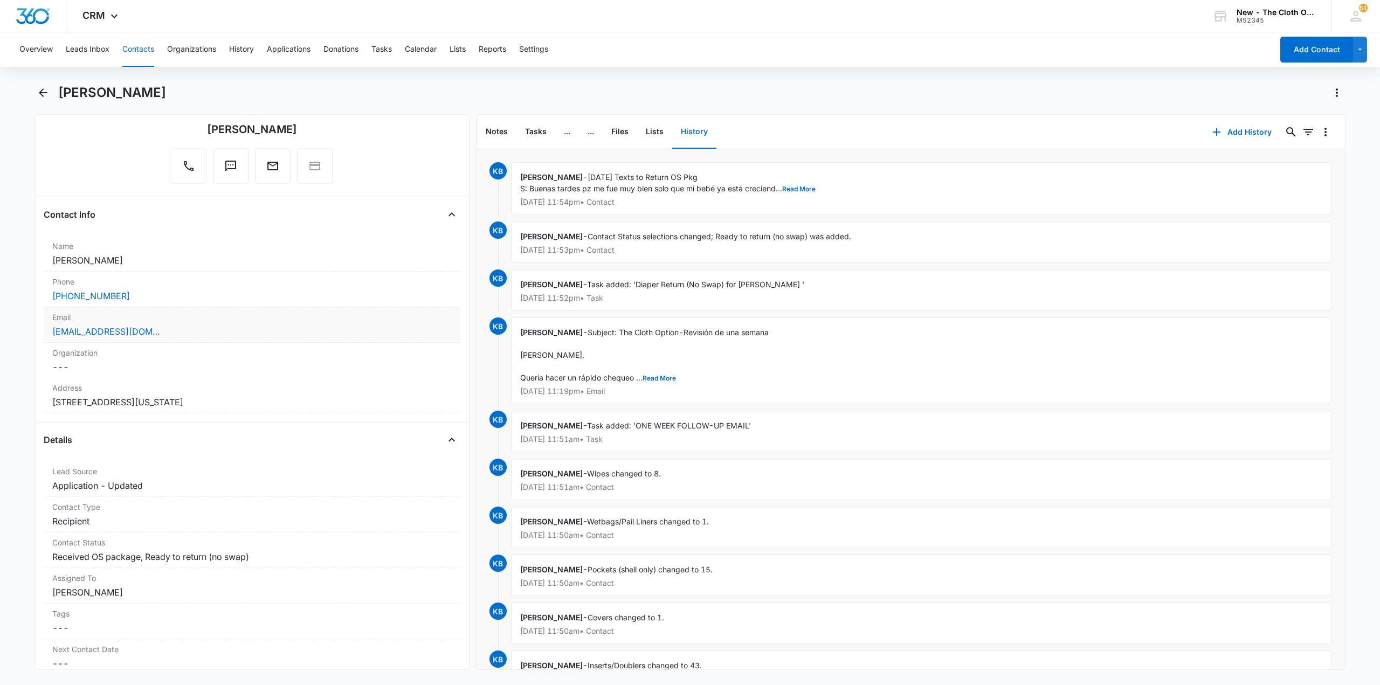
scroll to position [0, 0]
